Goal: Check status: Check status

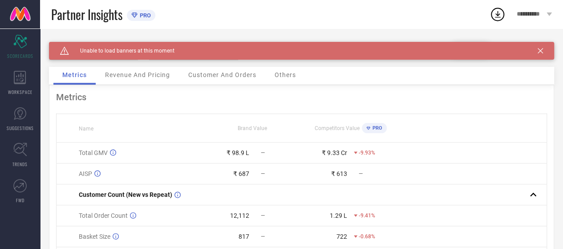
click at [543, 49] on icon at bounding box center [540, 50] width 5 height 5
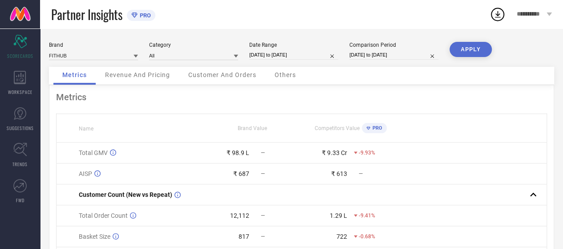
select select "7"
select select "2025"
select select "8"
select select "2025"
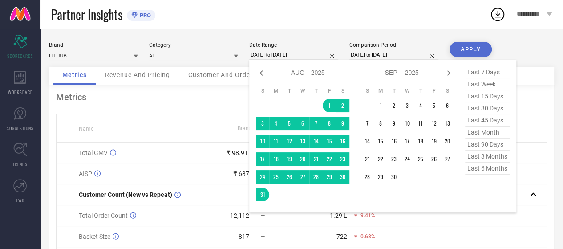
click at [269, 57] on input "[DATE] to [DATE]" at bounding box center [293, 54] width 89 height 9
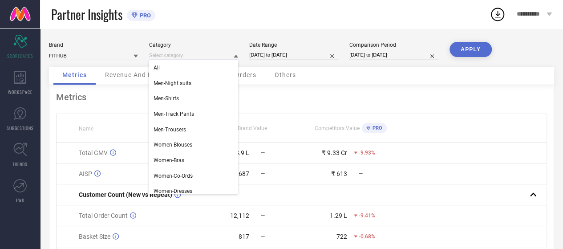
click at [157, 56] on input at bounding box center [193, 55] width 89 height 9
click at [289, 58] on input "[DATE] to [DATE]" at bounding box center [293, 54] width 89 height 9
select select "7"
select select "2025"
select select "8"
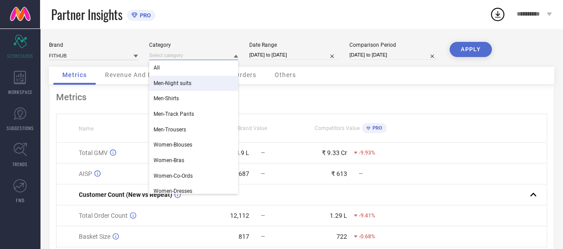
select select "2025"
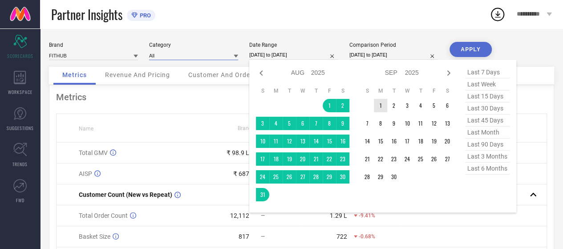
click at [380, 105] on td "1" at bounding box center [380, 105] width 13 height 13
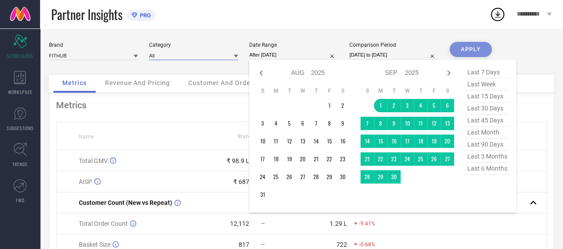
type input "[DATE] to [DATE]"
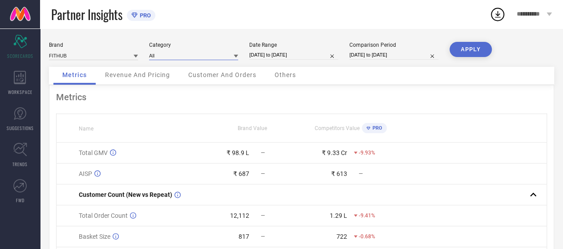
click at [215, 52] on input at bounding box center [193, 55] width 89 height 9
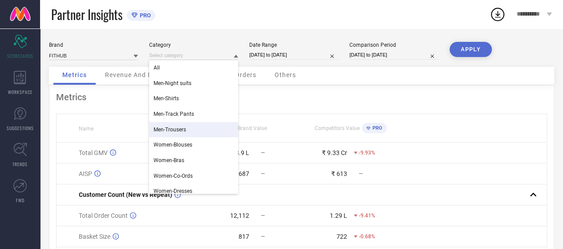
click at [188, 128] on div "Men-Trousers" at bounding box center [193, 129] width 89 height 15
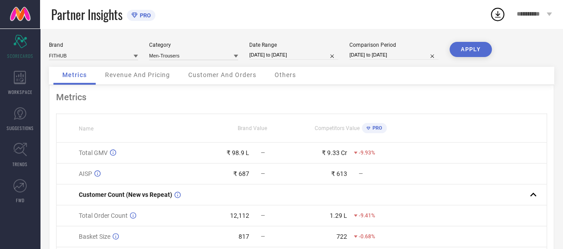
click at [379, 53] on input "[DATE] to [DATE]" at bounding box center [394, 54] width 89 height 9
select select "7"
select select "2024"
select select "8"
select select "2024"
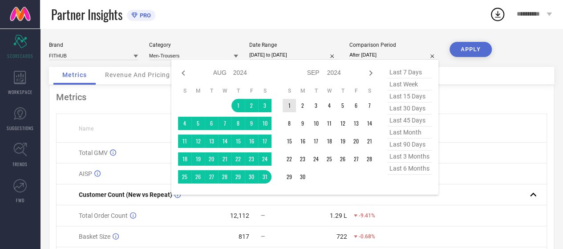
click at [289, 106] on td "1" at bounding box center [289, 105] width 13 height 13
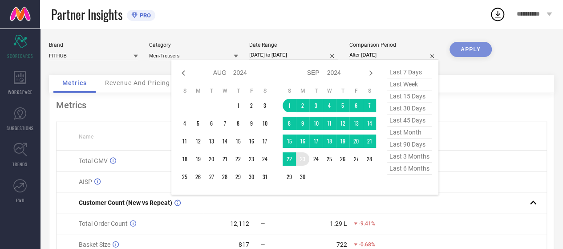
type input "[DATE] to [DATE]"
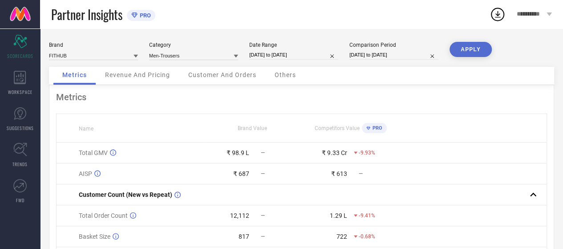
click at [464, 51] on button "APPLY" at bounding box center [471, 49] width 42 height 15
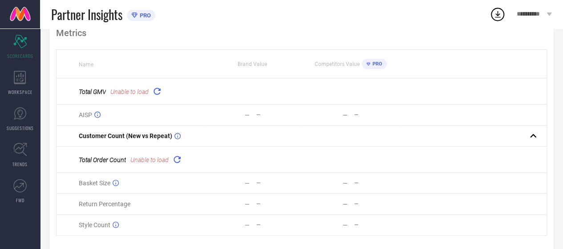
scroll to position [74, 0]
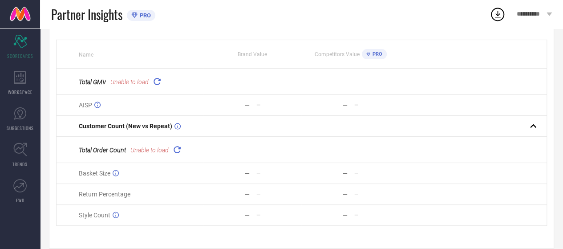
click at [151, 82] on div "Total GMV Unable to load" at bounding box center [141, 81] width 124 height 12
click at [158, 84] on icon at bounding box center [157, 81] width 10 height 10
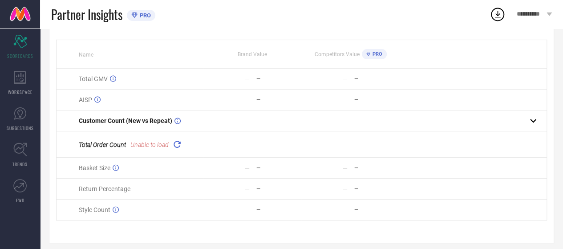
click at [179, 149] on icon at bounding box center [177, 144] width 10 height 10
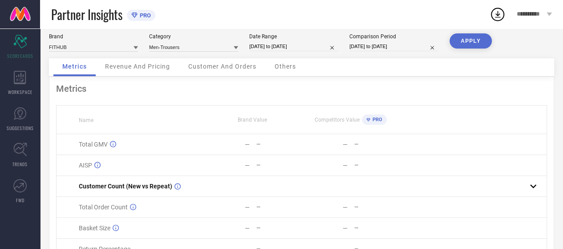
scroll to position [0, 0]
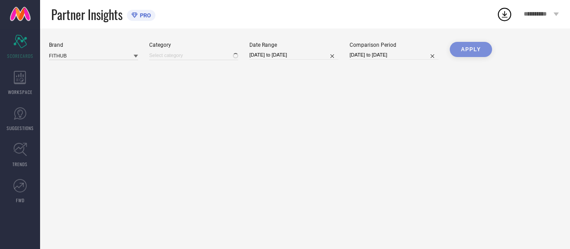
type input "Men-Trousers"
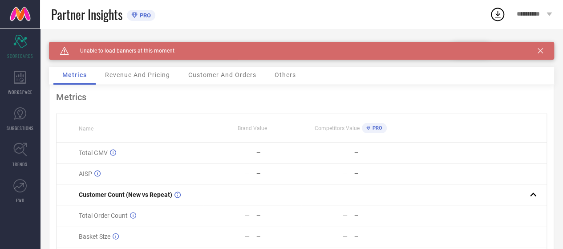
click at [552, 54] on div "Caution Created with Sketch. Unable to load banners at this moment" at bounding box center [302, 51] width 506 height 18
click at [543, 53] on icon at bounding box center [540, 50] width 5 height 5
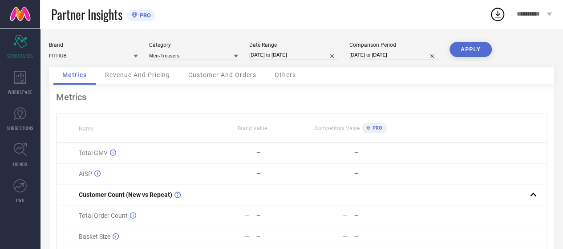
click at [198, 53] on input at bounding box center [193, 55] width 89 height 9
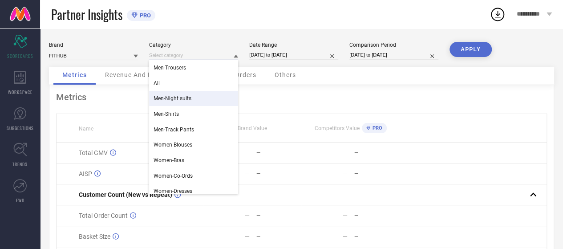
click at [280, 57] on input "[DATE] to [DATE]" at bounding box center [293, 54] width 89 height 9
select select "8"
select select "2025"
select select "9"
select select "2025"
